Goal: Task Accomplishment & Management: Manage account settings

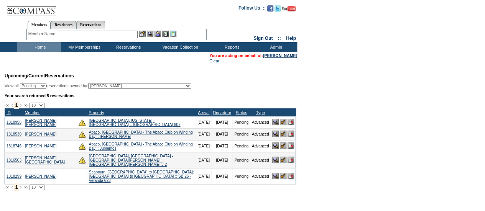
click at [119, 35] on input "text" at bounding box center [98, 35] width 80 height 8
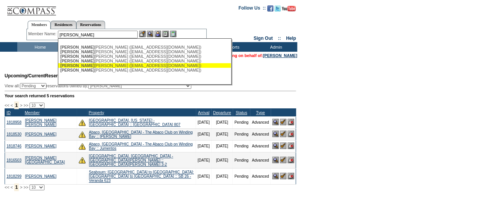
click at [94, 66] on div "[PERSON_NAME] [PERSON_NAME] ([EMAIL_ADDRESS][DOMAIN_NAME])" at bounding box center [144, 65] width 169 height 5
type input "[PERSON_NAME] ([EMAIL_ADDRESS][DOMAIN_NAME])"
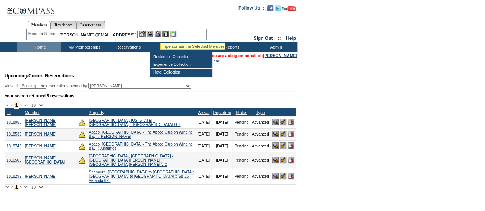
click at [160, 34] on img at bounding box center [158, 34] width 7 height 7
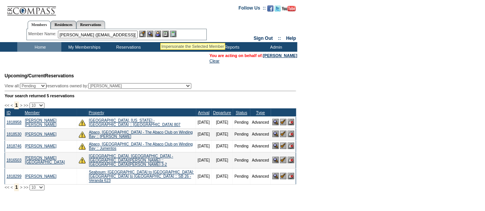
click at [152, 33] on img at bounding box center [150, 34] width 7 height 7
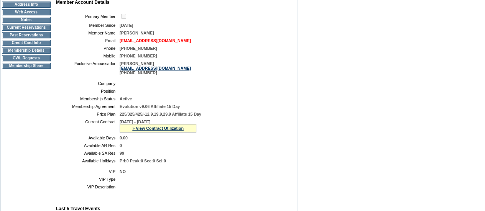
scroll to position [94, 0]
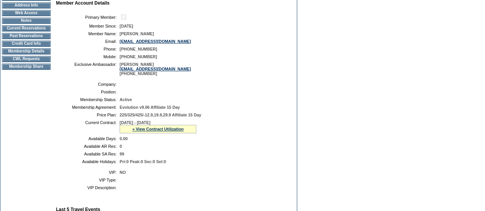
click at [37, 30] on td "Current Reservations" at bounding box center [26, 28] width 49 height 6
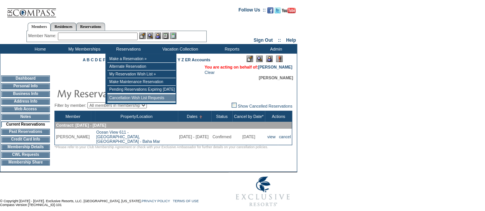
click at [133, 97] on td "Cancellation Wish List Requests" at bounding box center [141, 98] width 68 height 8
